Goal: Information Seeking & Learning: Learn about a topic

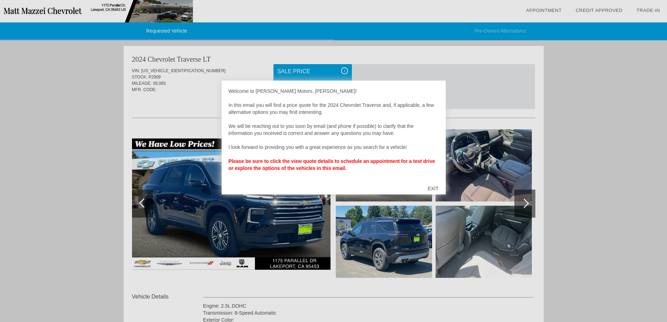
click at [431, 188] on div "EXIT" at bounding box center [433, 188] width 25 height 21
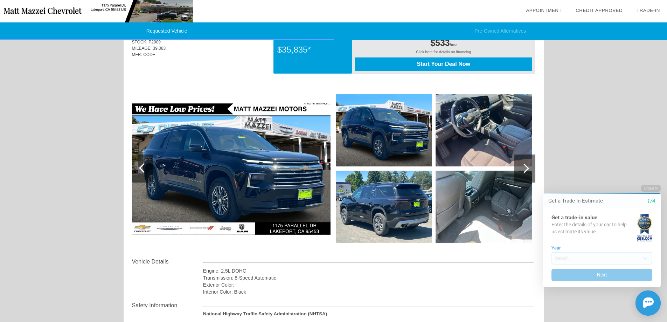
click at [265, 166] on img at bounding box center [231, 168] width 199 height 132
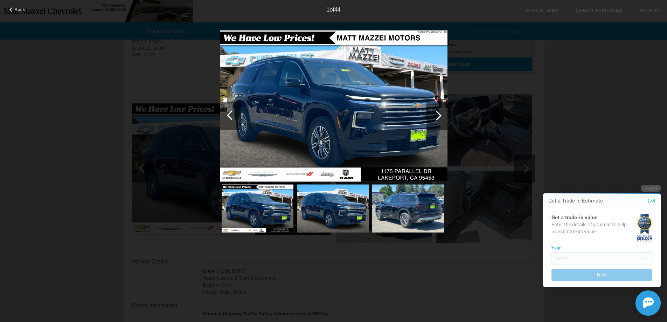
click at [441, 116] on div at bounding box center [437, 116] width 21 height 28
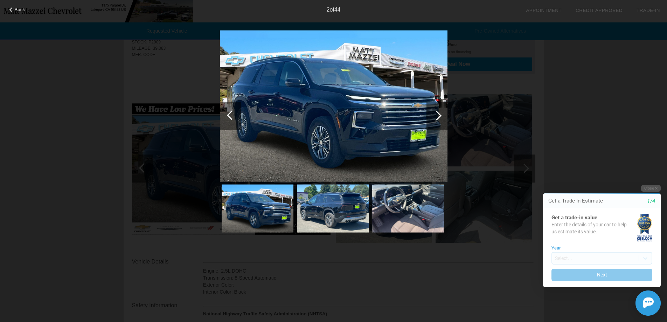
click at [441, 116] on div at bounding box center [437, 116] width 21 height 28
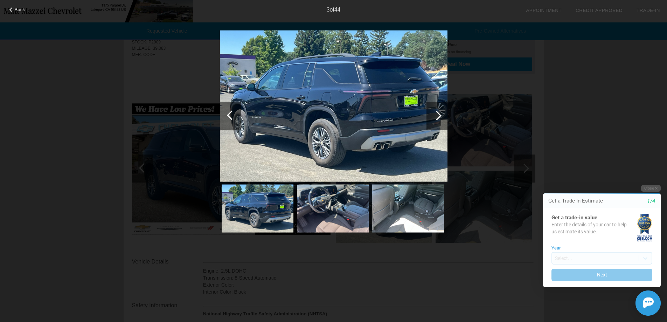
click at [441, 116] on div at bounding box center [437, 116] width 21 height 28
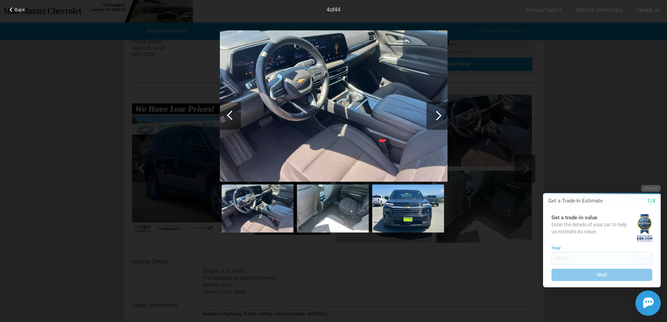
click at [441, 116] on div at bounding box center [437, 116] width 21 height 28
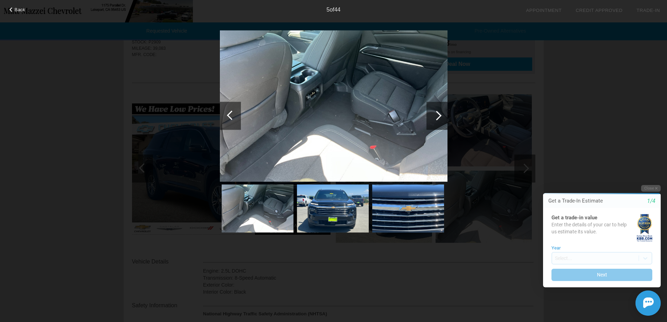
click at [441, 116] on div at bounding box center [437, 116] width 21 height 28
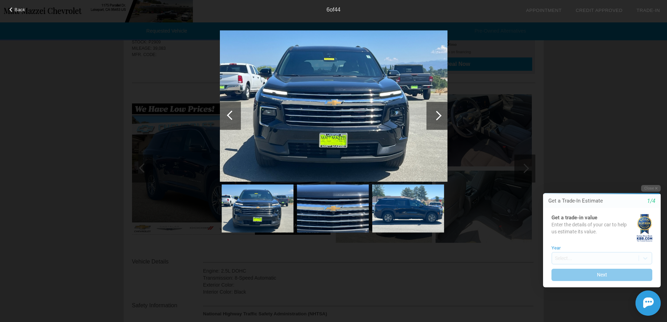
click at [441, 116] on div at bounding box center [437, 116] width 21 height 28
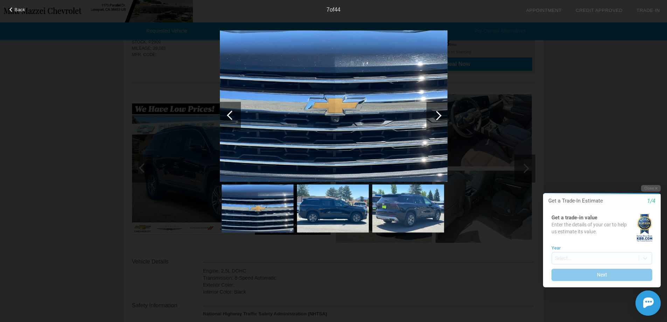
click at [441, 116] on div at bounding box center [436, 115] width 9 height 9
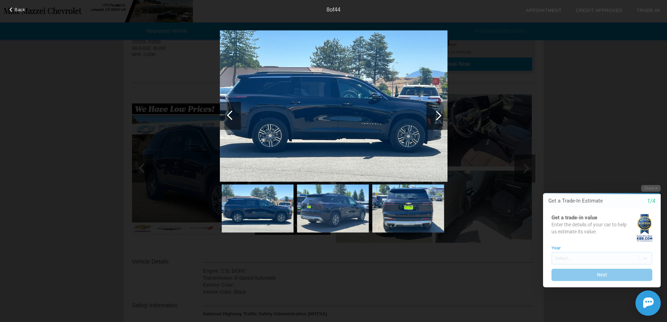
click at [441, 116] on div at bounding box center [436, 115] width 9 height 9
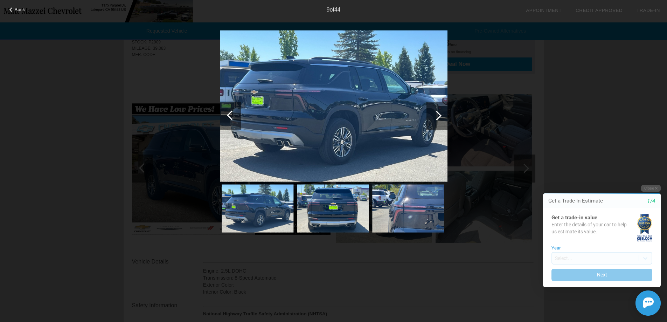
click at [441, 116] on div at bounding box center [436, 115] width 9 height 9
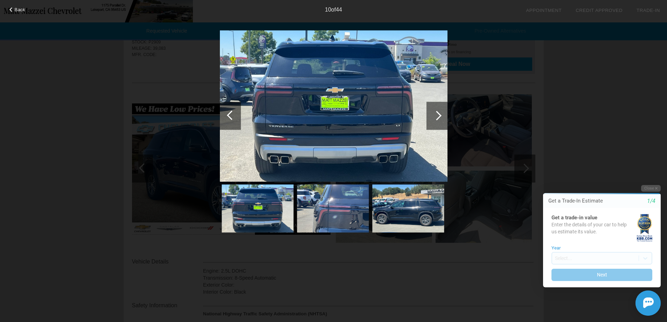
click at [441, 116] on div at bounding box center [436, 115] width 9 height 9
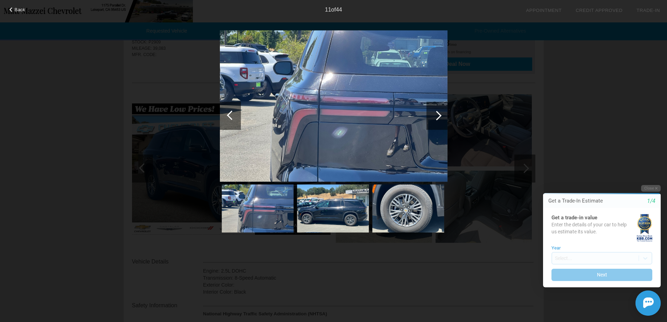
click at [441, 116] on div at bounding box center [436, 115] width 9 height 9
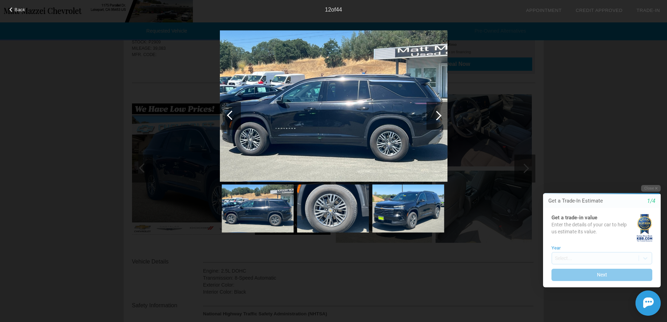
click at [441, 116] on div at bounding box center [436, 115] width 9 height 9
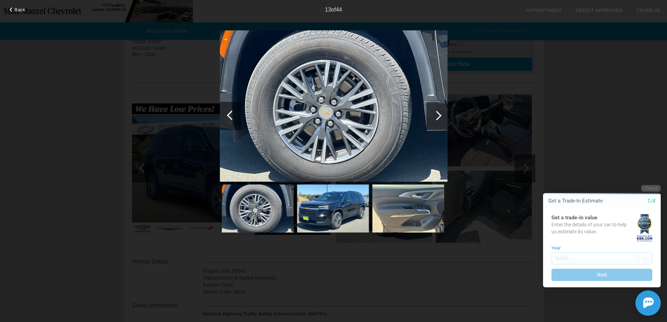
click at [441, 116] on div at bounding box center [436, 115] width 9 height 9
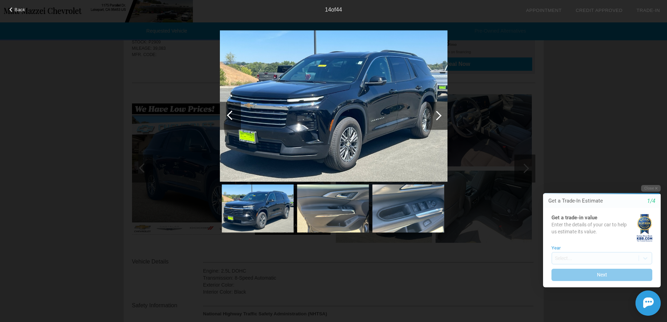
click at [441, 116] on div at bounding box center [436, 115] width 9 height 9
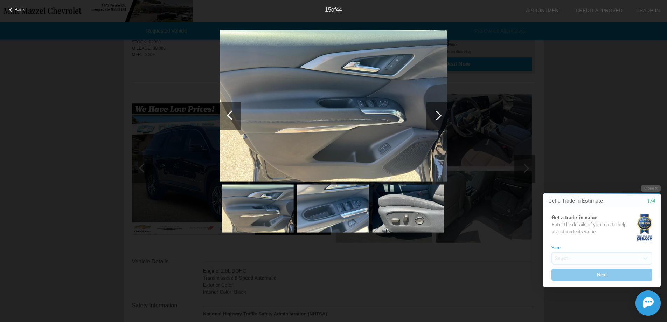
click at [441, 116] on div at bounding box center [436, 115] width 9 height 9
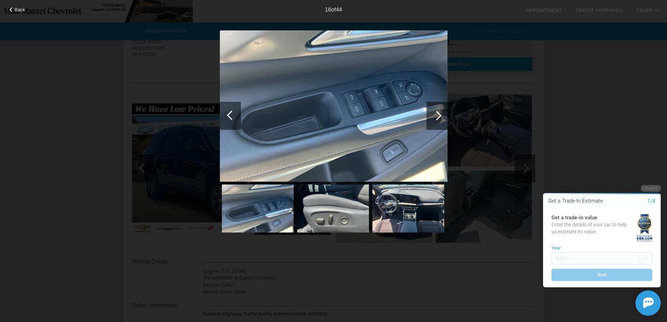
click at [442, 116] on div at bounding box center [437, 116] width 21 height 28
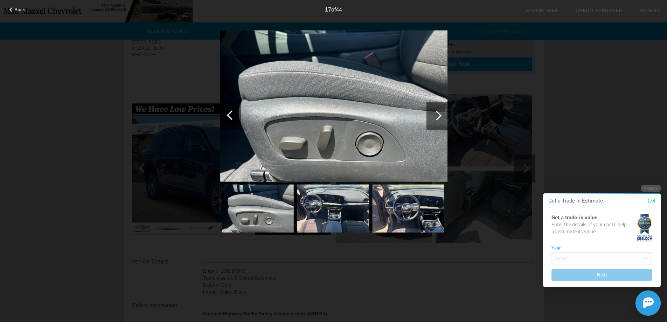
click at [442, 116] on div at bounding box center [437, 116] width 21 height 28
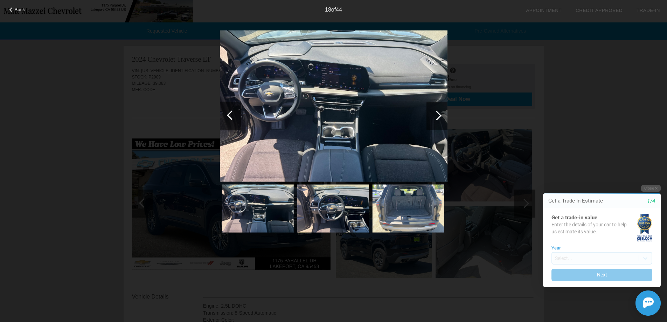
click at [442, 118] on div at bounding box center [437, 116] width 21 height 28
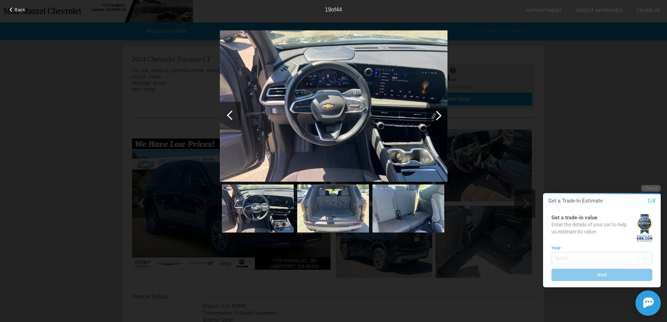
click at [442, 118] on div at bounding box center [437, 116] width 21 height 28
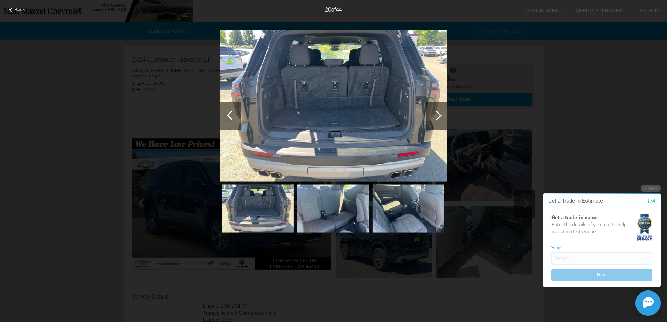
click at [442, 118] on div at bounding box center [437, 116] width 21 height 28
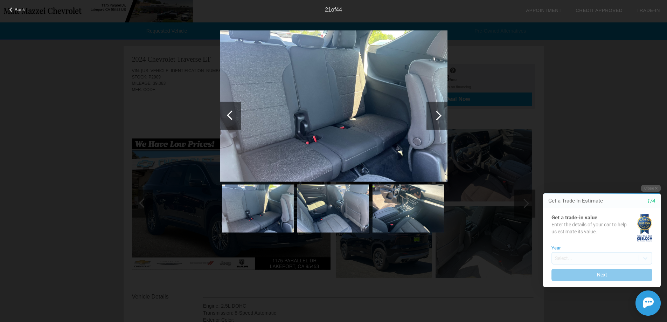
click at [437, 119] on div at bounding box center [436, 115] width 9 height 9
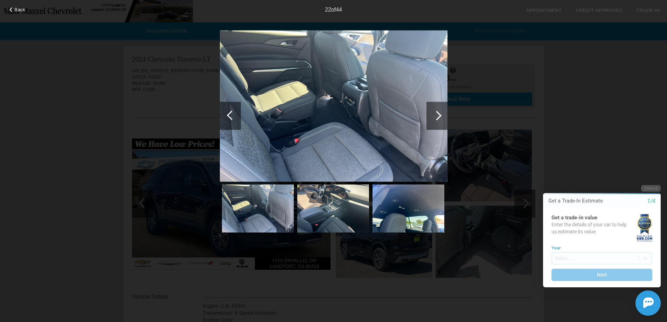
click at [438, 117] on div at bounding box center [436, 115] width 9 height 9
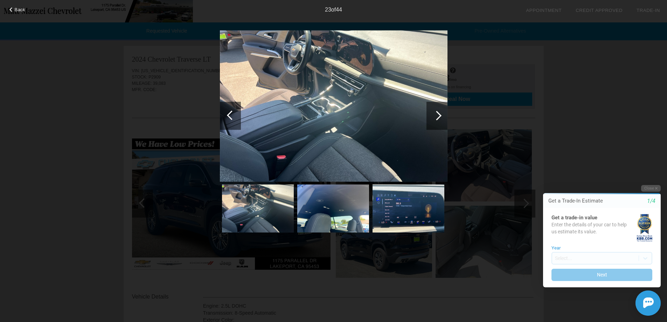
click at [438, 117] on div at bounding box center [436, 115] width 9 height 9
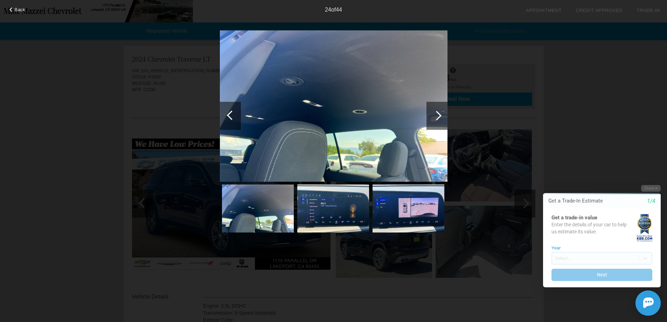
click at [438, 117] on div at bounding box center [436, 115] width 9 height 9
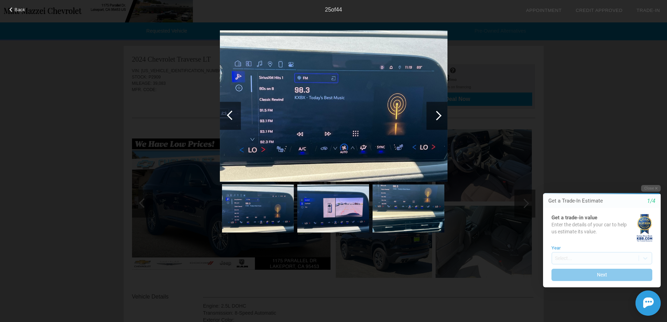
click at [438, 117] on div at bounding box center [436, 115] width 9 height 9
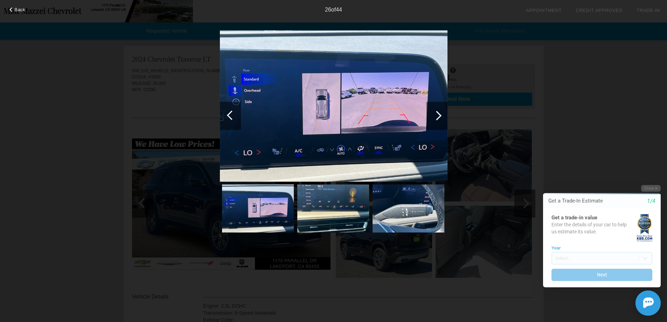
click at [438, 117] on div at bounding box center [436, 115] width 9 height 9
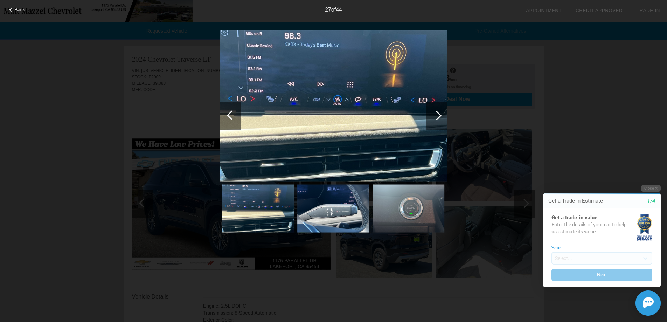
click at [438, 117] on div at bounding box center [436, 115] width 9 height 9
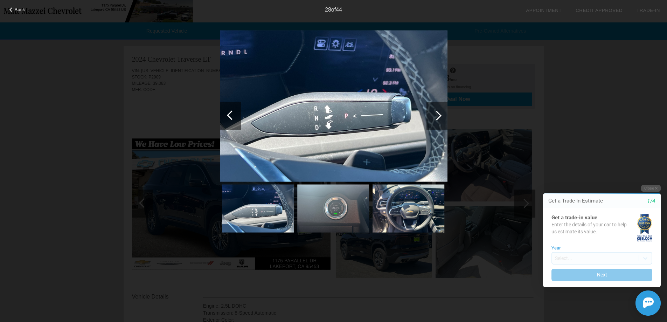
click at [440, 121] on div at bounding box center [437, 116] width 21 height 28
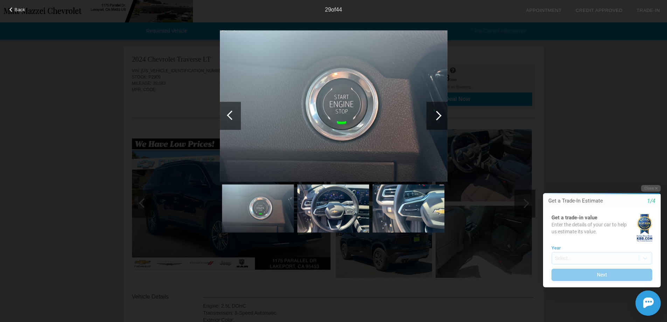
click at [440, 121] on div at bounding box center [437, 116] width 21 height 28
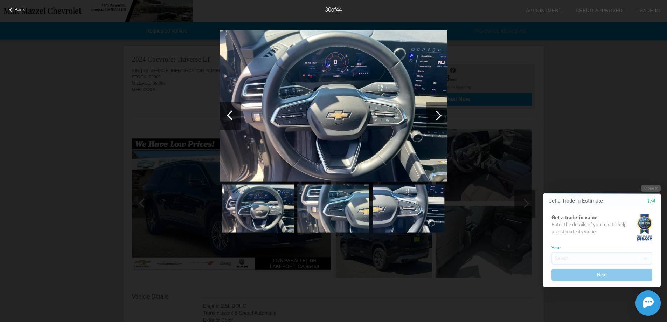
click at [440, 121] on div at bounding box center [437, 116] width 21 height 28
